Goal: Task Accomplishment & Management: Use online tool/utility

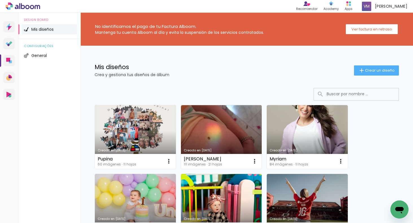
click at [146, 134] on link "Creado en [DATE]" at bounding box center [135, 137] width 81 height 64
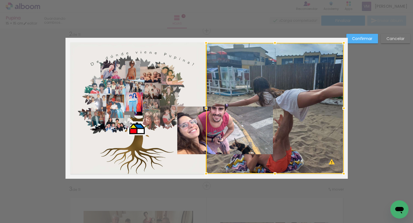
scroll to position [3624, 0]
drag, startPoint x: 228, startPoint y: 130, endPoint x: 231, endPoint y: 130, distance: 2.8
click at [228, 130] on div at bounding box center [275, 108] width 138 height 131
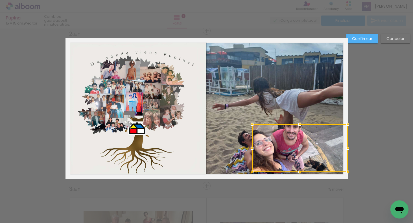
drag, startPoint x: 242, startPoint y: 132, endPoint x: 326, endPoint y: 149, distance: 86.0
click at [328, 150] on div at bounding box center [300, 148] width 96 height 48
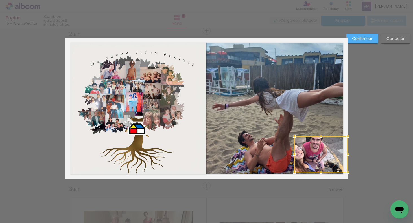
drag, startPoint x: 255, startPoint y: 126, endPoint x: 282, endPoint y: 135, distance: 28.6
click at [284, 136] on album-spread "2 de 11" at bounding box center [206, 108] width 282 height 141
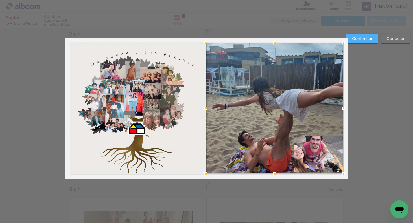
click at [310, 152] on div at bounding box center [275, 108] width 138 height 131
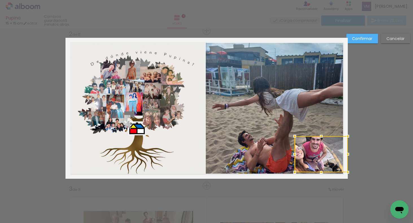
click at [332, 152] on div at bounding box center [321, 154] width 53 height 36
click at [0, 0] on slot "Confirmar" at bounding box center [0, 0] width 0 height 0
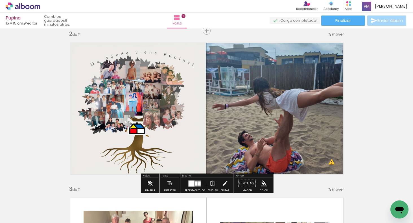
click at [317, 163] on quentale-photo at bounding box center [275, 108] width 138 height 131
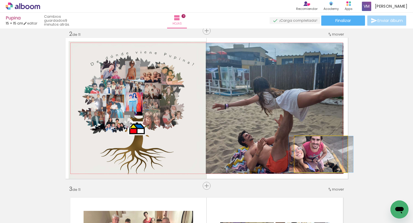
click at [343, 158] on quentale-photo at bounding box center [320, 154] width 53 height 36
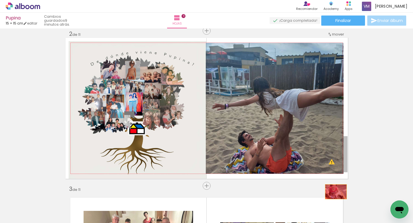
drag, startPoint x: 339, startPoint y: 159, endPoint x: 333, endPoint y: 203, distance: 44.4
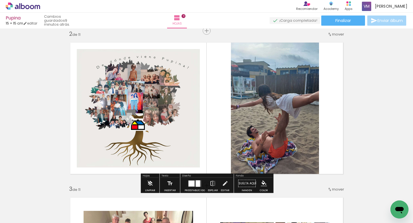
click at [196, 182] on div at bounding box center [198, 183] width 4 height 6
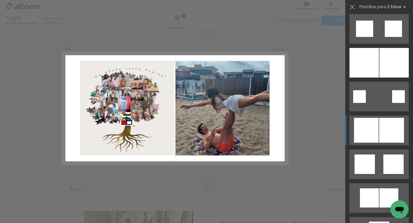
scroll to position [216, 0]
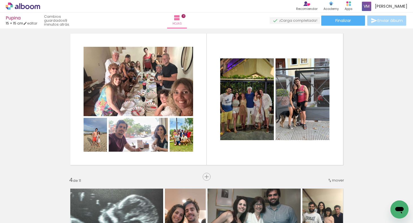
scroll to position [336, 0]
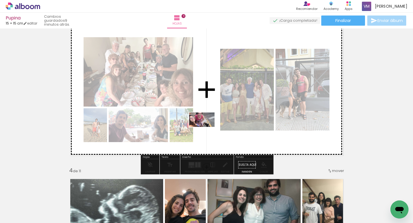
drag, startPoint x: 189, startPoint y: 203, endPoint x: 207, endPoint y: 138, distance: 68.0
click at [205, 132] on quentale-workspace at bounding box center [206, 111] width 413 height 223
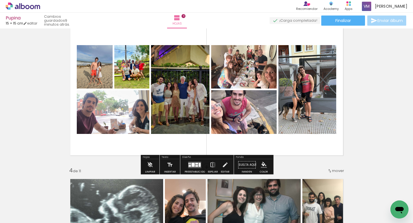
drag, startPoint x: 200, startPoint y: 165, endPoint x: 203, endPoint y: 163, distance: 3.2
click at [200, 163] on div at bounding box center [194, 164] width 15 height 11
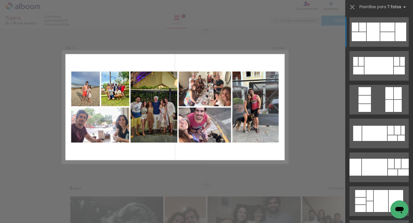
scroll to position [317, 0]
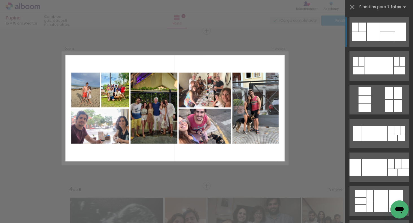
click at [25, 215] on paper-button "Añadir Fotos" at bounding box center [14, 215] width 21 height 9
click at [0, 0] on input "file" at bounding box center [0, 0] width 0 height 0
drag, startPoint x: 189, startPoint y: 203, endPoint x: 189, endPoint y: 148, distance: 54.8
click at [184, 133] on quentale-workspace at bounding box center [206, 111] width 413 height 223
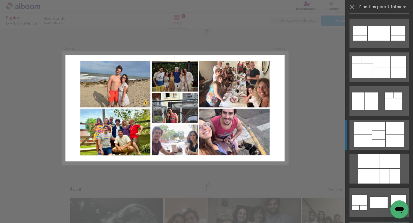
scroll to position [6127, 0]
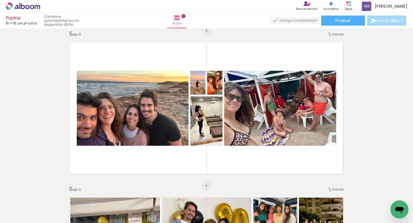
scroll to position [0, 1468]
drag, startPoint x: 221, startPoint y: 89, endPoint x: 222, endPoint y: 216, distance: 127.3
click at [223, 219] on quentale-workspace at bounding box center [206, 111] width 413 height 223
